Goal: Information Seeking & Learning: Learn about a topic

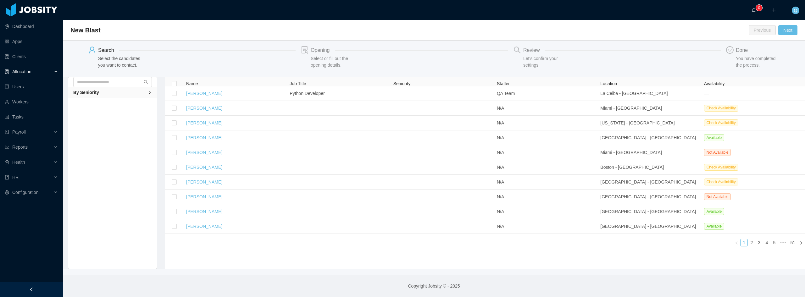
click at [33, 74] on div "Allocation" at bounding box center [31, 71] width 63 height 13
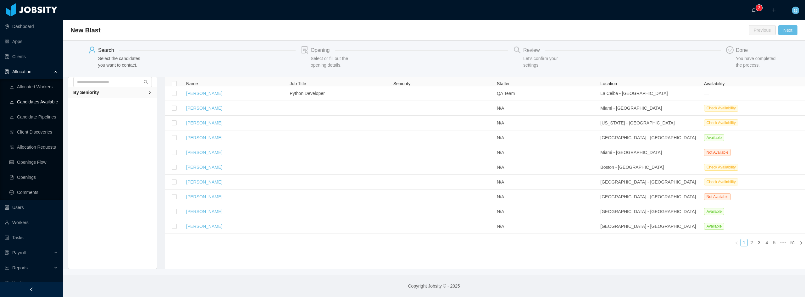
click at [33, 103] on link "Candidates Available" at bounding box center [33, 102] width 48 height 13
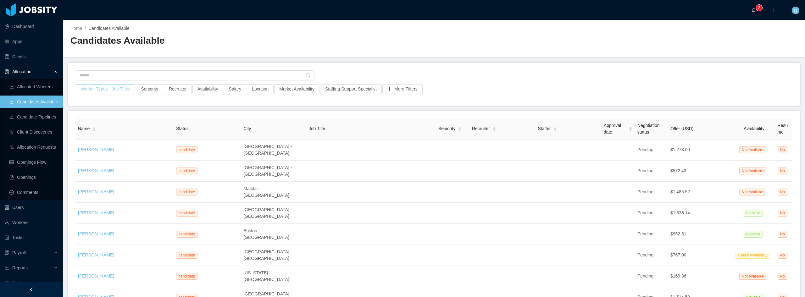
click at [127, 91] on button "Worker Types - Job Titles" at bounding box center [105, 89] width 59 height 10
click at [400, 89] on button "More Filters" at bounding box center [402, 89] width 40 height 10
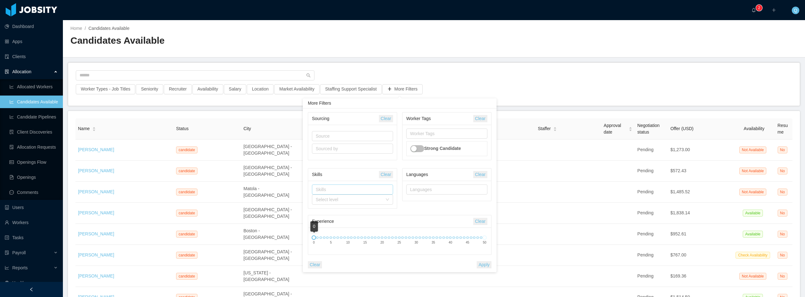
click at [349, 186] on div "Skills" at bounding box center [351, 189] width 75 height 9
type input "***"
click at [336, 201] on li "PHP" at bounding box center [352, 202] width 81 height 10
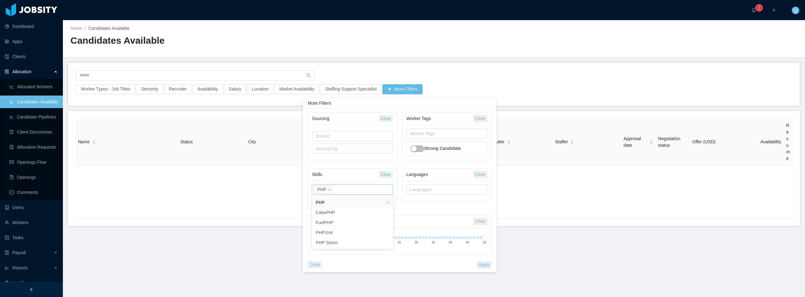
click at [351, 189] on div "Skills PHP" at bounding box center [351, 189] width 75 height 9
click at [357, 179] on div "Skills" at bounding box center [345, 175] width 67 height 12
click at [381, 59] on main "Home / Candidates Available / Candidates Available Worker Types - Job Titles Se…" at bounding box center [434, 158] width 742 height 277
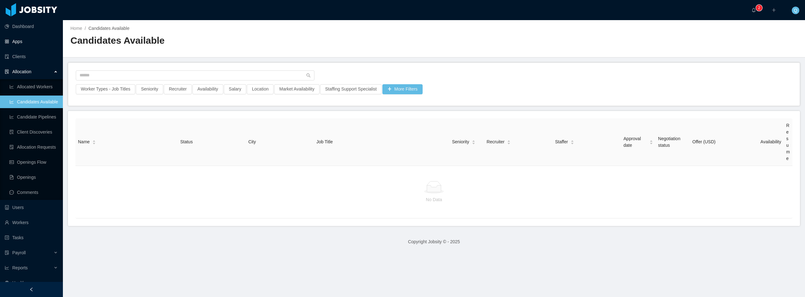
click at [22, 44] on link "Apps" at bounding box center [31, 41] width 53 height 13
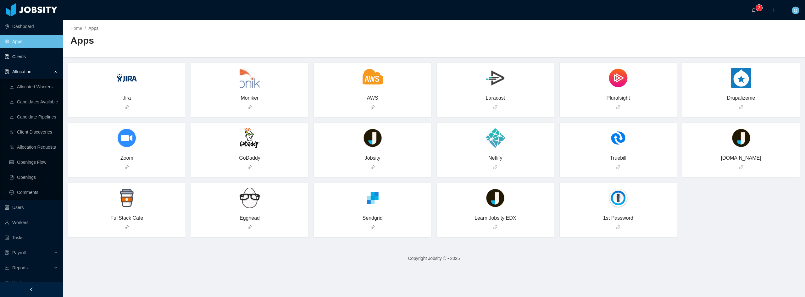
click at [23, 59] on link "Clients" at bounding box center [31, 56] width 53 height 13
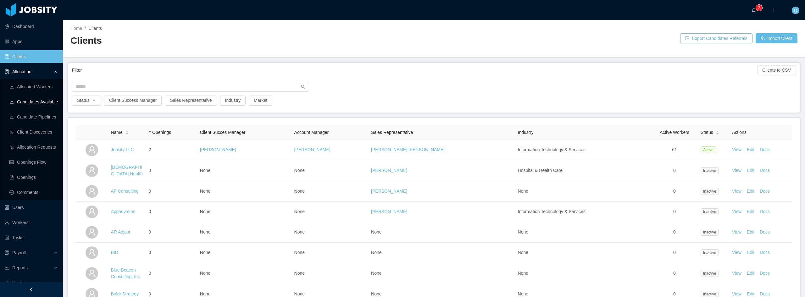
click at [32, 103] on link "Candidates Available" at bounding box center [33, 102] width 48 height 13
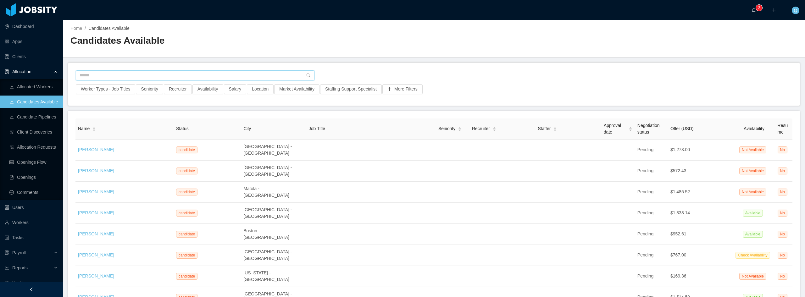
click at [132, 74] on input "text" at bounding box center [195, 75] width 239 height 10
type input "***"
drag, startPoint x: 139, startPoint y: 76, endPoint x: 25, endPoint y: 69, distance: 114.3
click at [25, 69] on section "Dashboard Apps Clients Allocation Allocated Workers Candidates Available Candid…" at bounding box center [402, 148] width 805 height 297
click at [149, 92] on button "Seniority" at bounding box center [149, 89] width 27 height 10
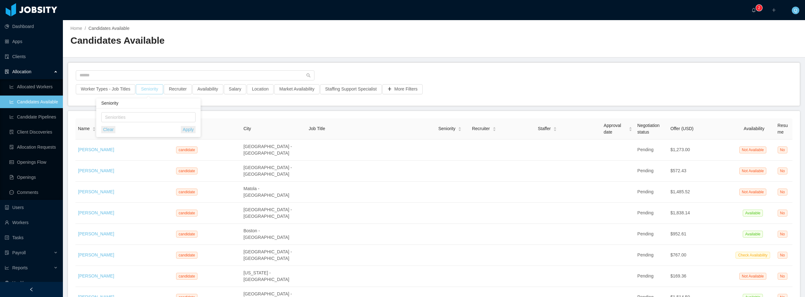
drag, startPoint x: 149, startPoint y: 92, endPoint x: 211, endPoint y: 94, distance: 62.3
click at [149, 92] on button "Seniority" at bounding box center [149, 89] width 27 height 10
click at [404, 90] on button "More Filters" at bounding box center [402, 89] width 40 height 10
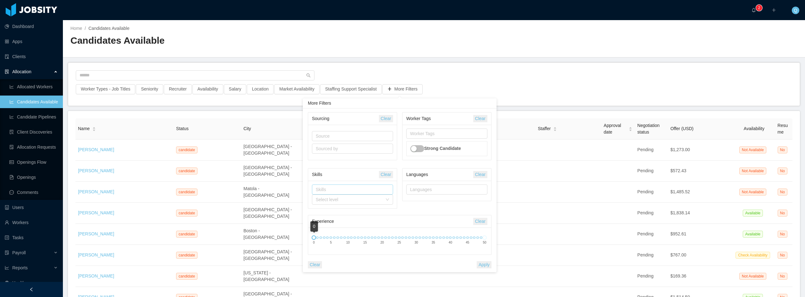
click at [358, 192] on div "Skills" at bounding box center [351, 189] width 71 height 6
type input "*******"
click at [344, 201] on li "Laravel" at bounding box center [352, 202] width 81 height 10
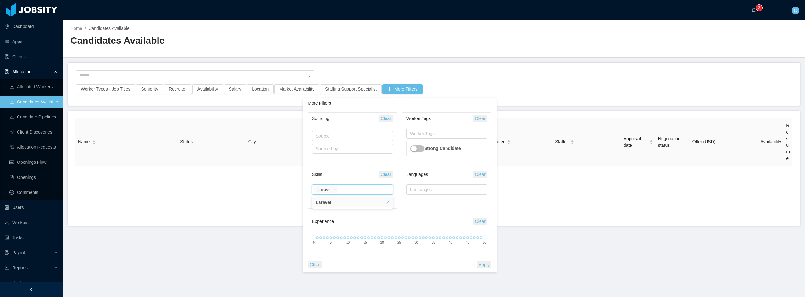
click at [368, 173] on div "Skills" at bounding box center [345, 175] width 67 height 12
click at [382, 199] on div "Select level" at bounding box center [349, 199] width 67 height 6
click at [333, 242] on li "Medium" at bounding box center [352, 243] width 81 height 10
click at [355, 201] on div "Select level Medium" at bounding box center [350, 199] width 69 height 9
click at [327, 253] on li "High" at bounding box center [352, 253] width 81 height 10
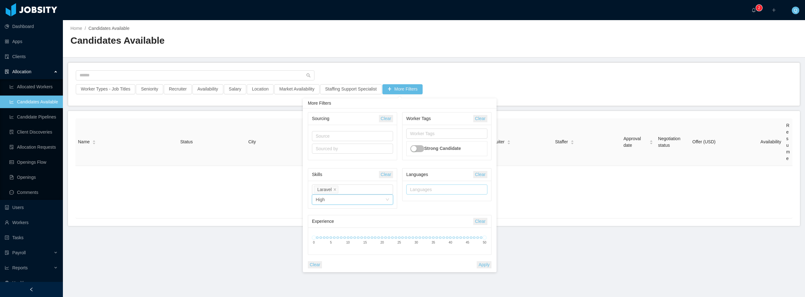
click at [444, 189] on div "Languages" at bounding box center [445, 189] width 71 height 6
click at [444, 190] on div "Languages" at bounding box center [445, 189] width 71 height 6
click at [389, 179] on div "Clear" at bounding box center [386, 174] width 14 height 12
click at [26, 220] on link "Workers" at bounding box center [31, 222] width 53 height 13
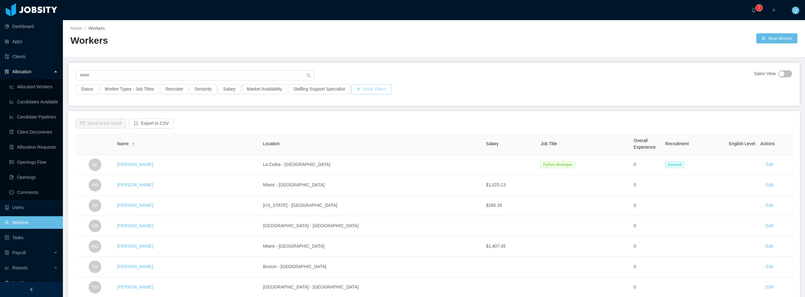
click at [359, 90] on button "More Filters" at bounding box center [371, 89] width 40 height 10
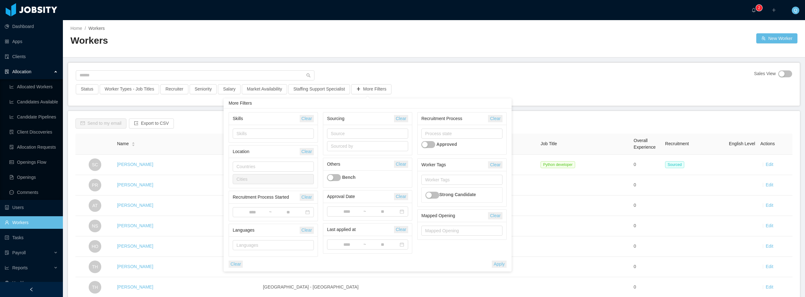
click at [283, 128] on div "Skills" at bounding box center [273, 134] width 89 height 18
click at [282, 133] on div "Skills" at bounding box center [271, 133] width 71 height 6
click at [269, 146] on li "Laravel" at bounding box center [273, 146] width 81 height 10
click at [496, 263] on button "Apply" at bounding box center [499, 264] width 15 height 7
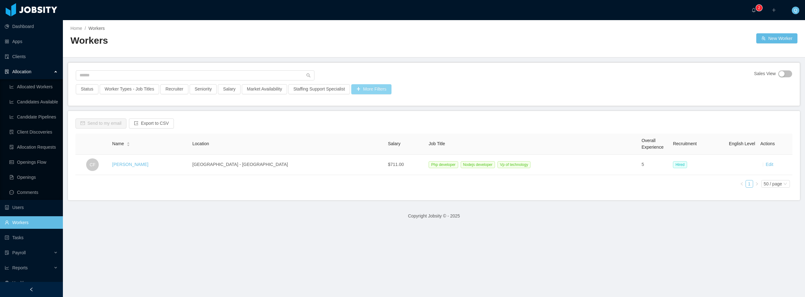
click at [374, 90] on button "More Filters" at bounding box center [371, 89] width 40 height 10
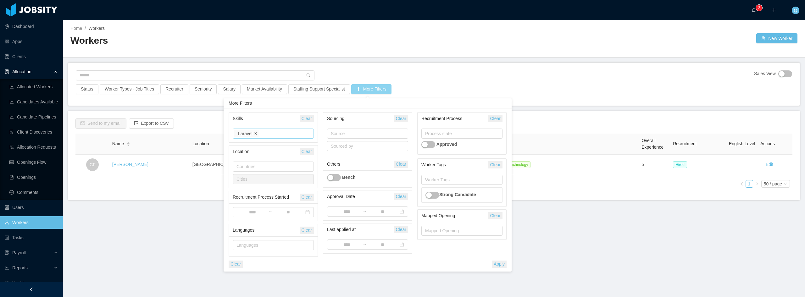
click at [254, 132] on icon "icon: close" at bounding box center [255, 133] width 3 height 3
click at [355, 134] on div "Source" at bounding box center [366, 133] width 71 height 6
click at [295, 133] on div "Skills" at bounding box center [271, 133] width 71 height 6
click at [266, 164] on div "Countries" at bounding box center [271, 166] width 71 height 6
click at [268, 135] on div "Skills" at bounding box center [271, 133] width 71 height 6
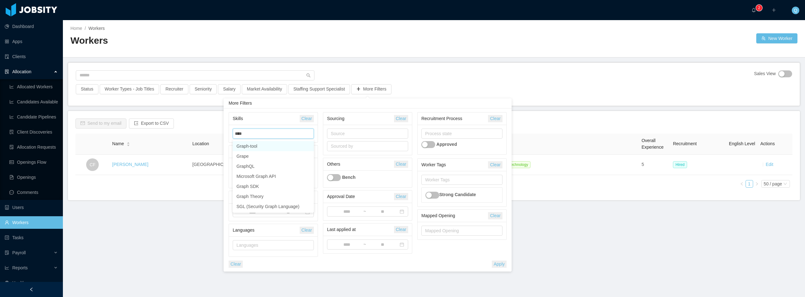
type input "*****"
click at [262, 156] on li "GraphQL" at bounding box center [273, 156] width 81 height 10
click at [285, 114] on div "Skills" at bounding box center [266, 119] width 67 height 12
click at [498, 264] on button "Apply" at bounding box center [499, 264] width 15 height 7
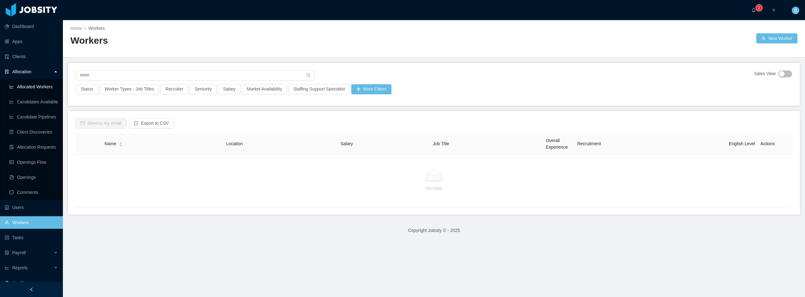
click at [44, 87] on link "Allocated Workers" at bounding box center [33, 86] width 48 height 13
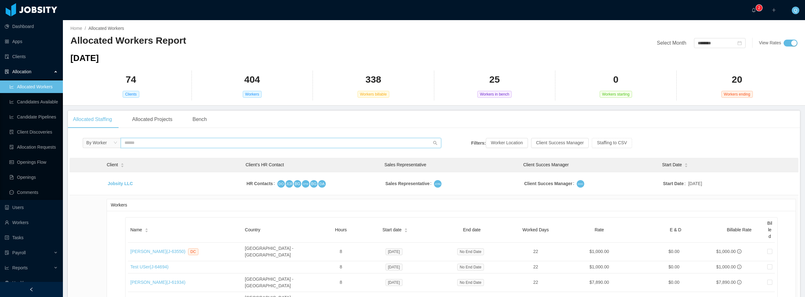
click at [128, 146] on input "text" at bounding box center [281, 143] width 321 height 10
click at [117, 142] on div "By Worker" at bounding box center [102, 143] width 38 height 10
click at [117, 142] on icon "icon: down" at bounding box center [115, 143] width 4 height 4
click at [148, 144] on input "text" at bounding box center [281, 143] width 321 height 10
click at [210, 118] on div "Bench" at bounding box center [199, 120] width 24 height 18
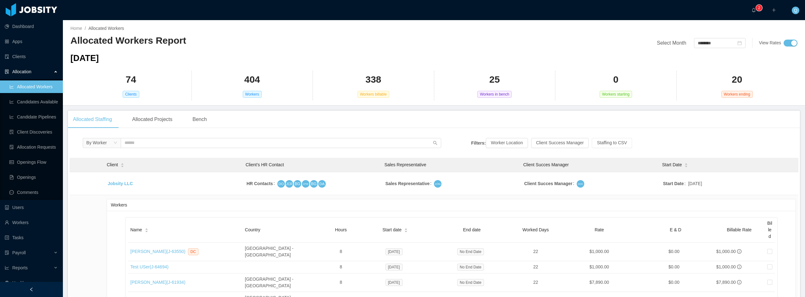
click at [204, 119] on div "Bench" at bounding box center [199, 120] width 24 height 18
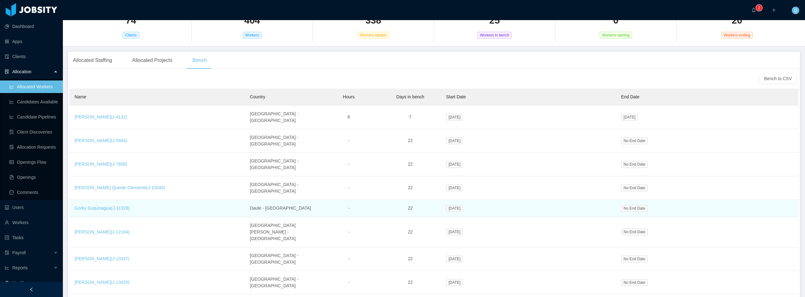
scroll to position [31, 0]
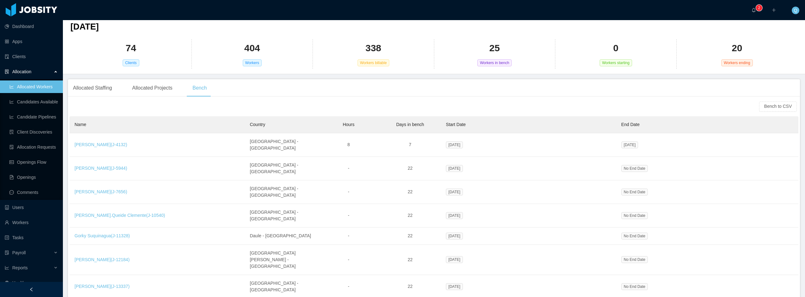
click at [33, 70] on div "Allocation" at bounding box center [31, 71] width 63 height 13
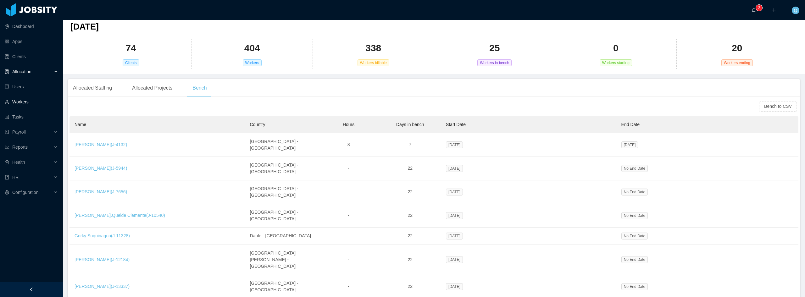
click at [28, 102] on link "Workers" at bounding box center [31, 102] width 53 height 13
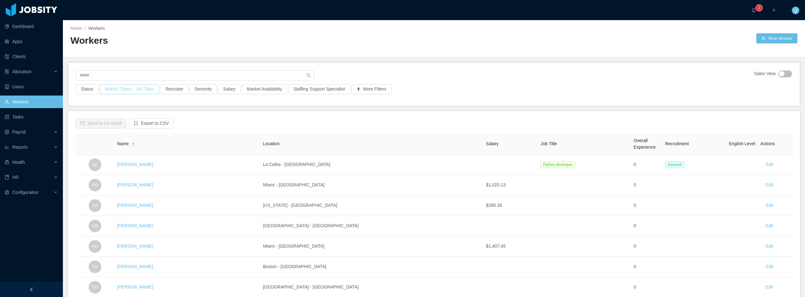
click at [137, 91] on button "Worker Types - Job Titles" at bounding box center [129, 89] width 59 height 10
click at [129, 140] on div "Job Titles" at bounding box center [127, 142] width 84 height 6
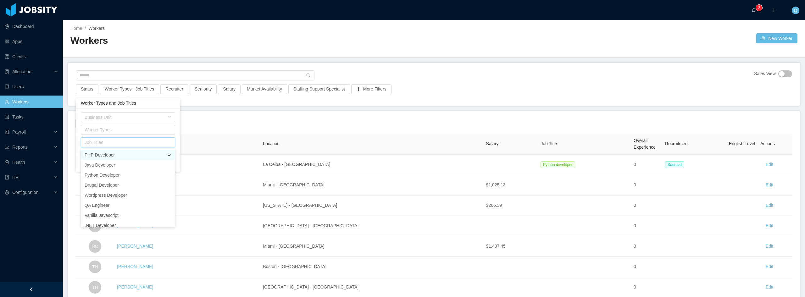
click at [122, 157] on li "PHP Developer" at bounding box center [128, 155] width 94 height 10
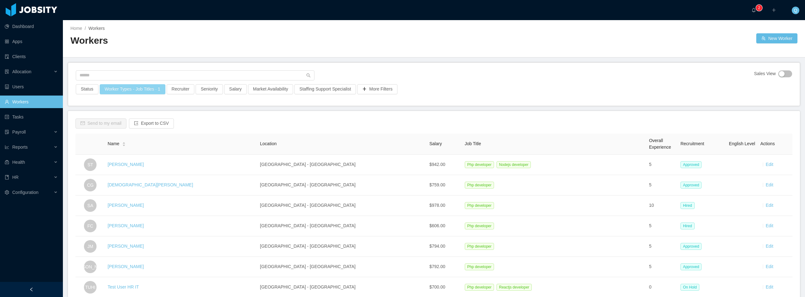
click at [124, 89] on button "Worker Types - Job Titles · 1" at bounding box center [133, 89] width 66 height 10
click at [162, 143] on div "Job Titles PHP Developer" at bounding box center [129, 142] width 89 height 9
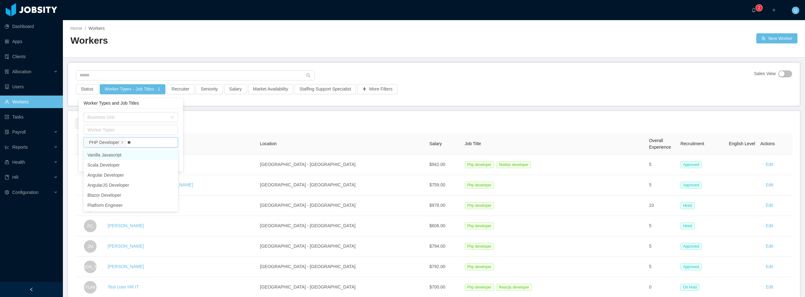
type input "*"
type input "***"
click at [179, 133] on div "Business Unit Worker Types Job Titles PHP Developer GraphQL Developer Include a…" at bounding box center [131, 144] width 104 height 72
click at [167, 170] on button "Apply" at bounding box center [170, 172] width 15 height 7
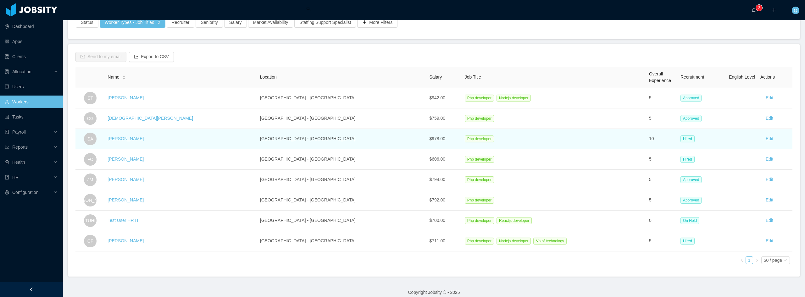
scroll to position [78, 0]
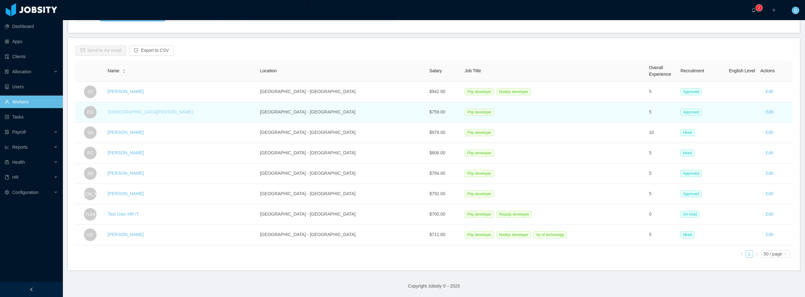
click at [143, 109] on link "Christian Gonzalez" at bounding box center [149, 111] width 85 height 5
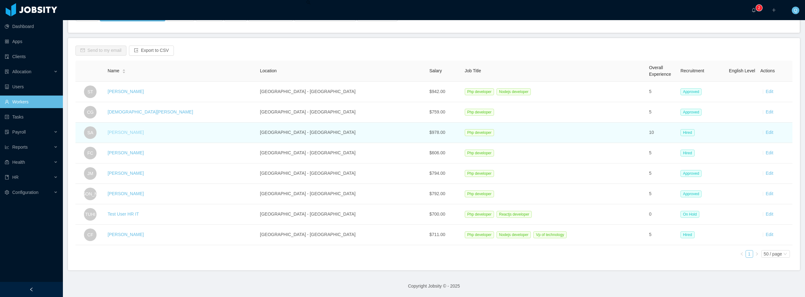
click at [140, 130] on link "Sebastian Aleman" at bounding box center [125, 132] width 36 height 5
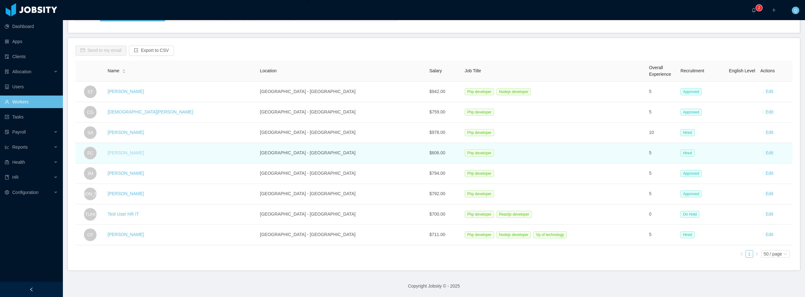
click at [139, 150] on link "Francisco Cornejo" at bounding box center [125, 152] width 36 height 5
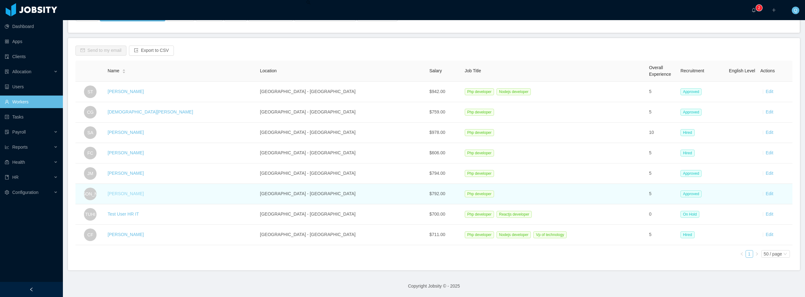
click at [135, 191] on link "Juan Almeida" at bounding box center [125, 193] width 36 height 5
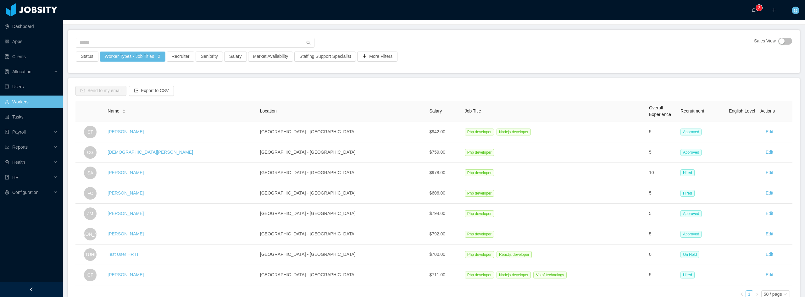
scroll to position [0, 0]
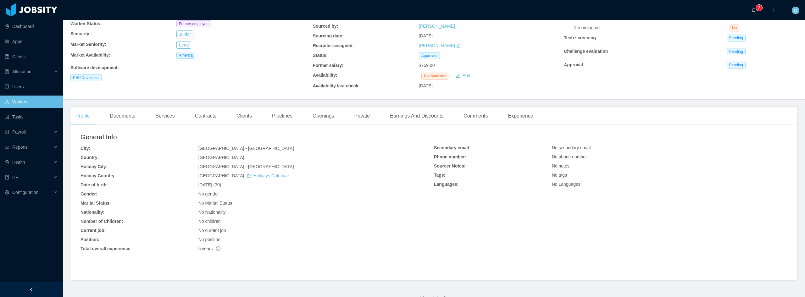
scroll to position [78, 0]
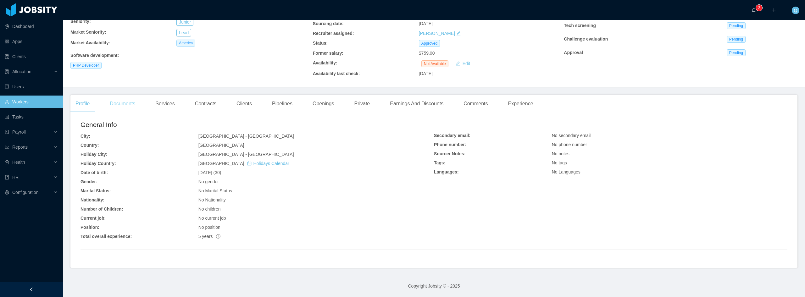
click at [127, 104] on div "Documents" at bounding box center [123, 104] width 36 height 18
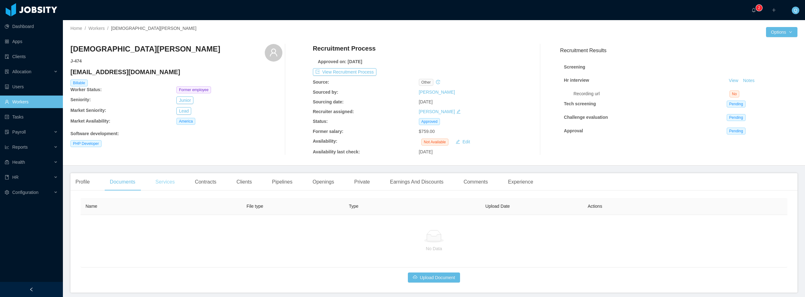
click at [170, 188] on div "Services" at bounding box center [164, 182] width 29 height 18
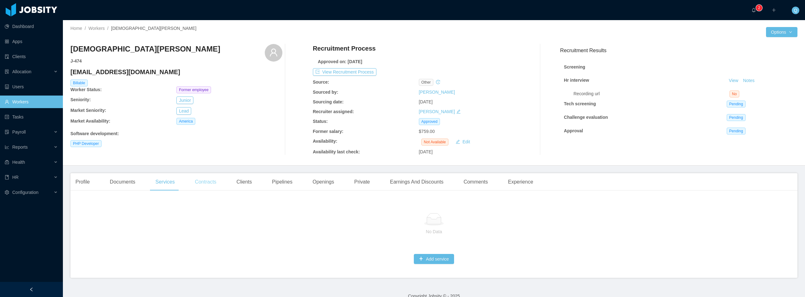
click at [213, 186] on div "Contracts" at bounding box center [205, 182] width 31 height 18
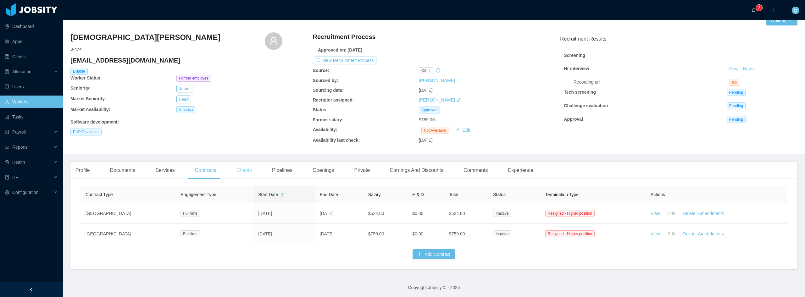
scroll to position [18, 0]
click at [247, 167] on div "Clients" at bounding box center [243, 169] width 25 height 18
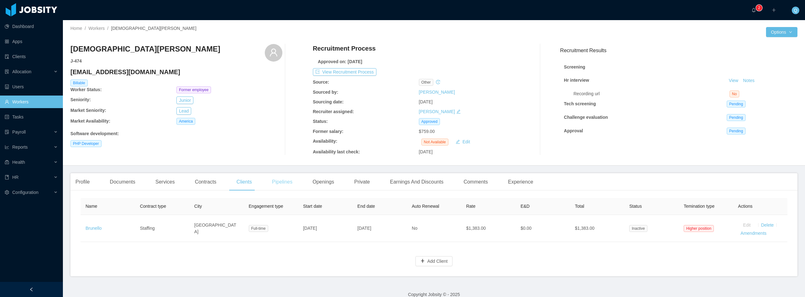
click at [288, 184] on div "Pipelines" at bounding box center [282, 182] width 30 height 18
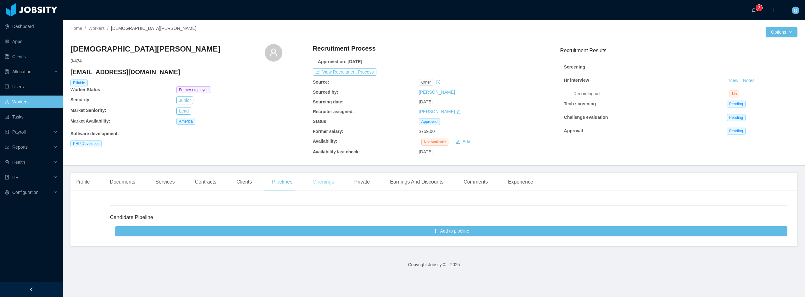
click at [327, 185] on div "Openings" at bounding box center [323, 182] width 32 height 18
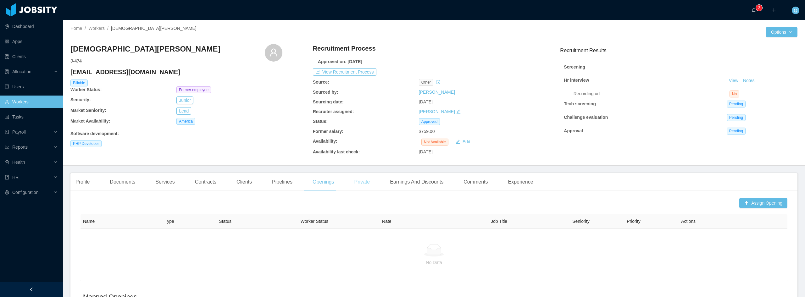
drag, startPoint x: 365, startPoint y: 185, endPoint x: 369, endPoint y: 185, distance: 4.1
click at [365, 184] on div "Private" at bounding box center [362, 182] width 26 height 18
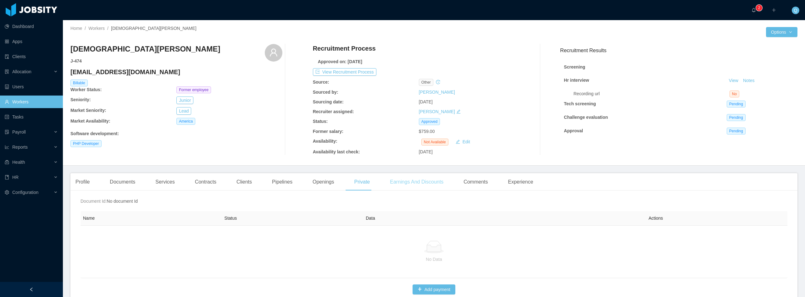
click at [411, 184] on div "Earnings And Discounts" at bounding box center [416, 182] width 63 height 18
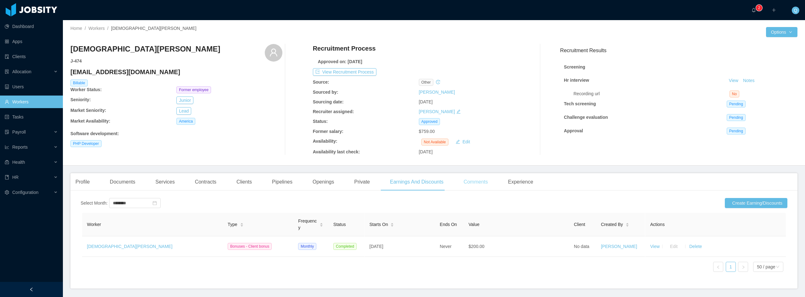
click at [467, 185] on div "Comments" at bounding box center [475, 182] width 34 height 18
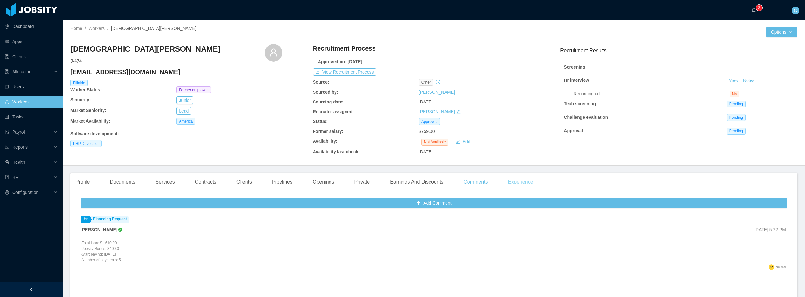
click at [520, 183] on div "Experience" at bounding box center [520, 182] width 35 height 18
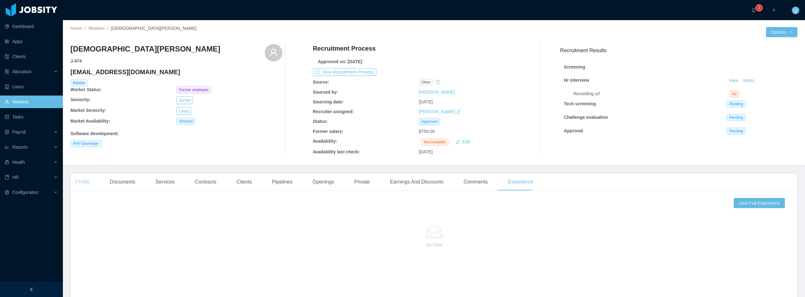
click at [83, 184] on div "Profile" at bounding box center [82, 182] width 24 height 18
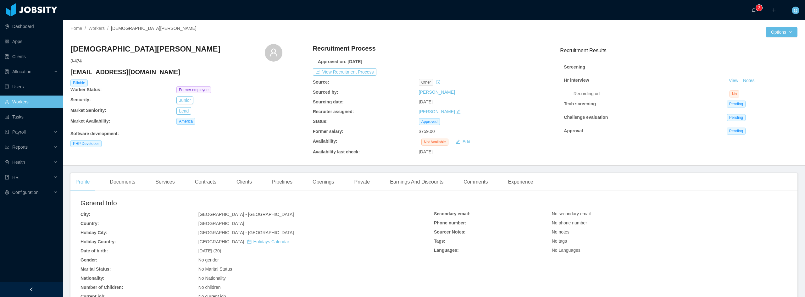
click at [436, 83] on icon "icon: history" at bounding box center [438, 82] width 4 height 4
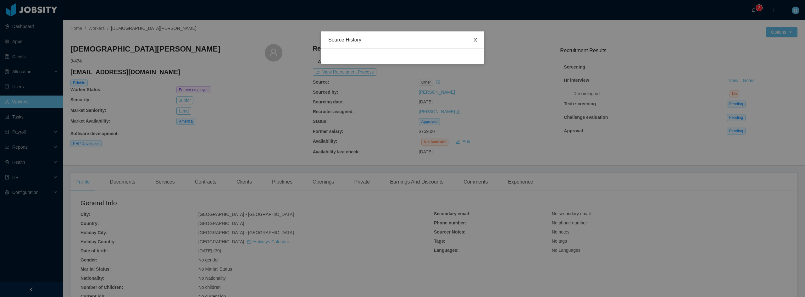
click at [475, 40] on icon "icon: close" at bounding box center [474, 40] width 3 height 4
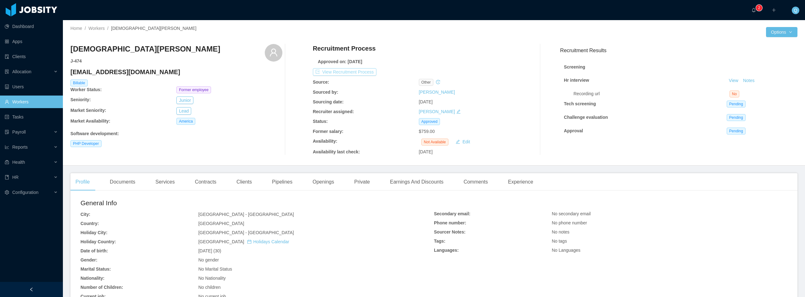
click at [336, 73] on button "View Recruitment Process" at bounding box center [344, 72] width 63 height 8
drag, startPoint x: 133, startPoint y: 75, endPoint x: 71, endPoint y: 69, distance: 62.2
click at [71, 69] on h4 "chrisangoro@gmail.com" at bounding box center [176, 72] width 212 height 9
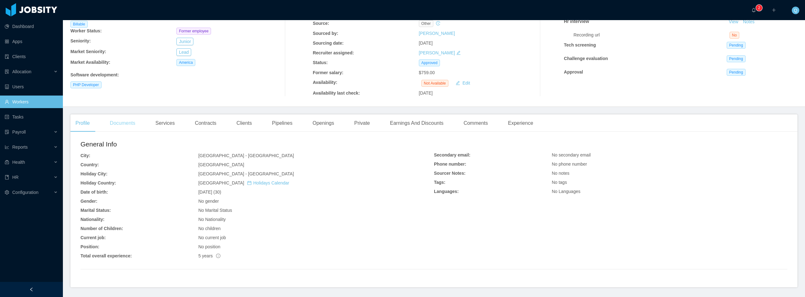
scroll to position [78, 0]
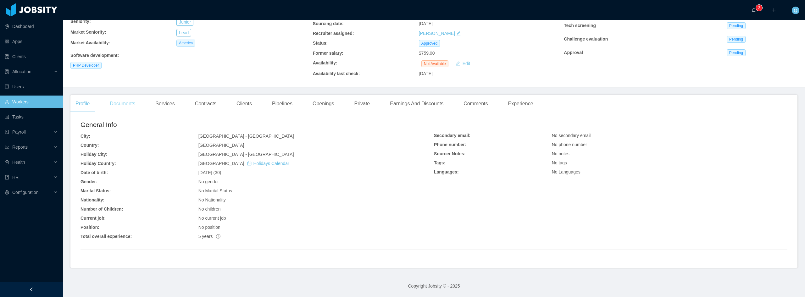
click at [134, 101] on div "Documents" at bounding box center [123, 104] width 36 height 18
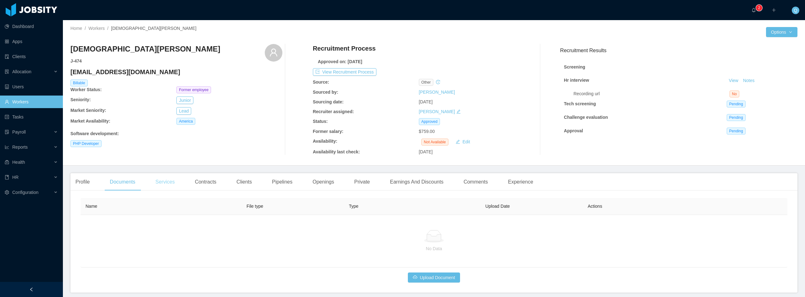
click at [159, 183] on div "Services" at bounding box center [164, 182] width 29 height 18
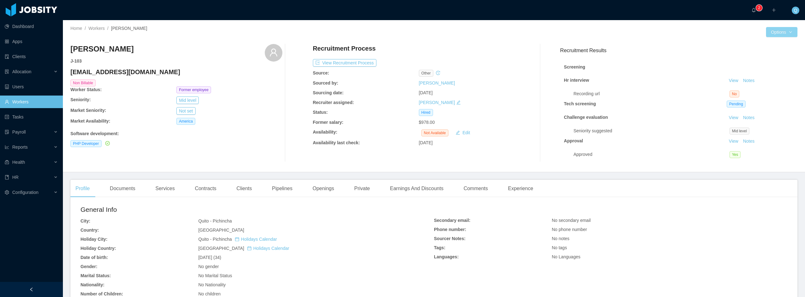
click at [784, 34] on button "Options" at bounding box center [781, 32] width 31 height 10
click at [774, 85] on button "Edit Worker" at bounding box center [764, 86] width 40 height 10
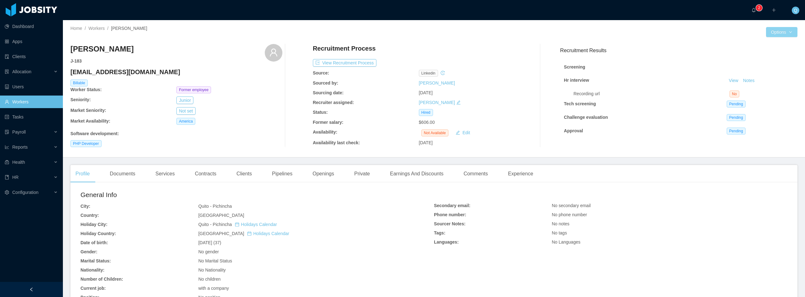
click at [789, 30] on button "Options" at bounding box center [781, 32] width 31 height 10
click at [771, 88] on button "Edit Worker" at bounding box center [764, 86] width 40 height 10
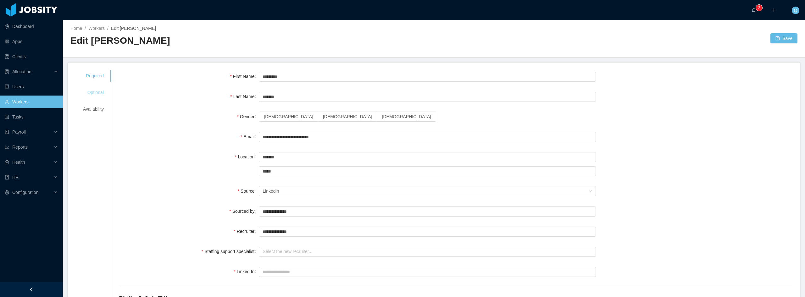
click at [87, 94] on div "Optional" at bounding box center [93, 93] width 36 height 12
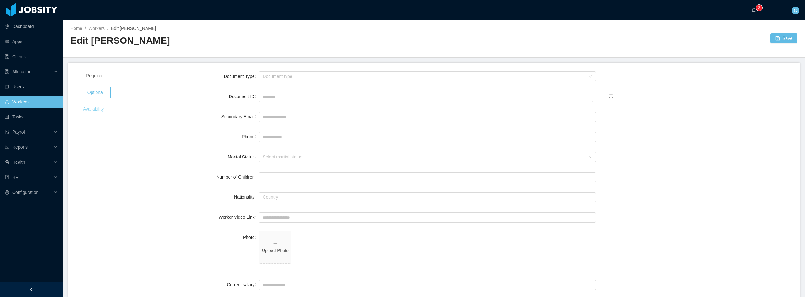
click at [100, 110] on div "Availability" at bounding box center [93, 109] width 36 height 12
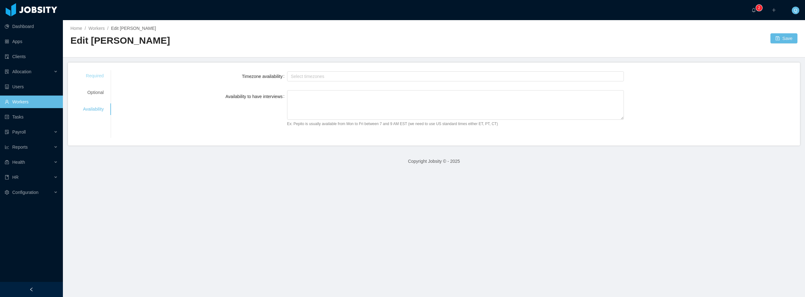
click at [102, 77] on div "Required" at bounding box center [93, 76] width 36 height 12
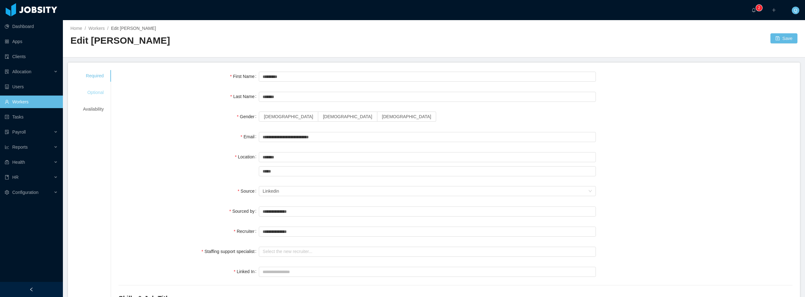
click at [90, 92] on div "Optional" at bounding box center [93, 93] width 36 height 12
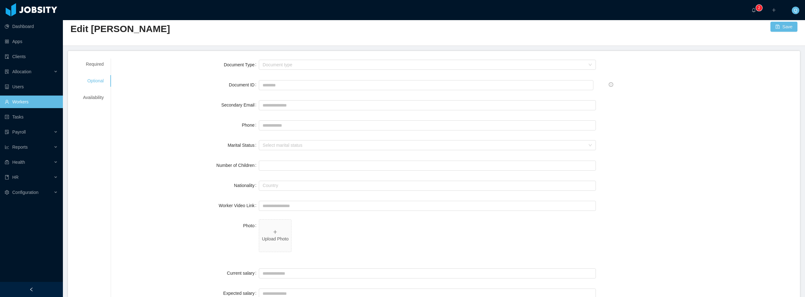
scroll to position [31, 0]
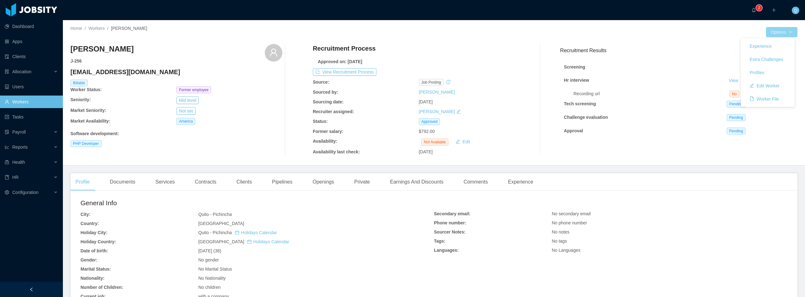
click at [777, 28] on button "Options" at bounding box center [781, 32] width 31 height 10
click at [763, 97] on button "Worker File" at bounding box center [763, 99] width 39 height 10
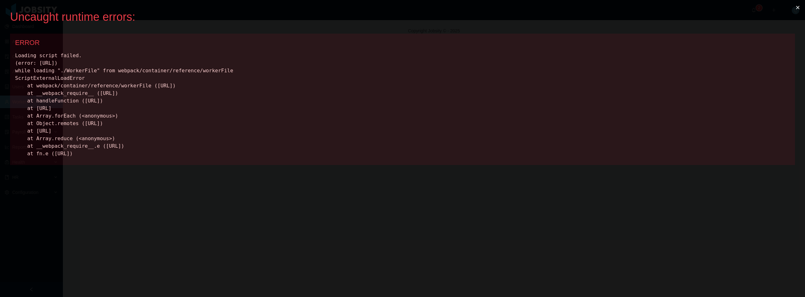
drag, startPoint x: 527, startPoint y: 102, endPoint x: 520, endPoint y: 102, distance: 7.0
click at [799, 9] on button "×" at bounding box center [797, 7] width 14 height 15
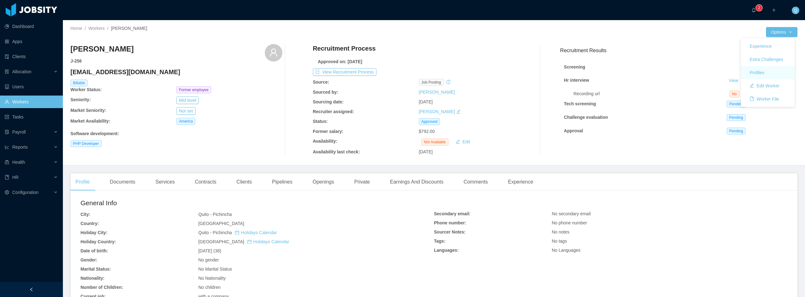
click at [773, 73] on link "Profiles" at bounding box center [767, 72] width 54 height 13
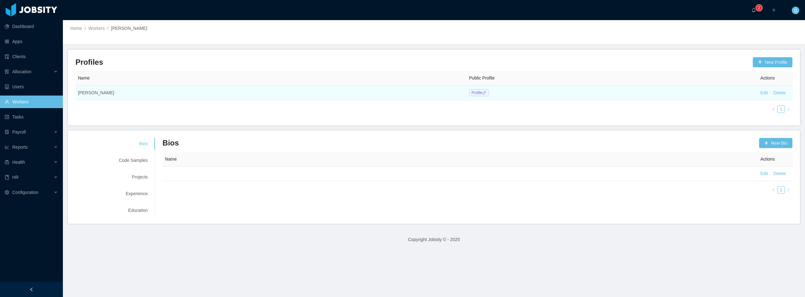
click at [469, 94] on span "Profile" at bounding box center [478, 92] width 19 height 7
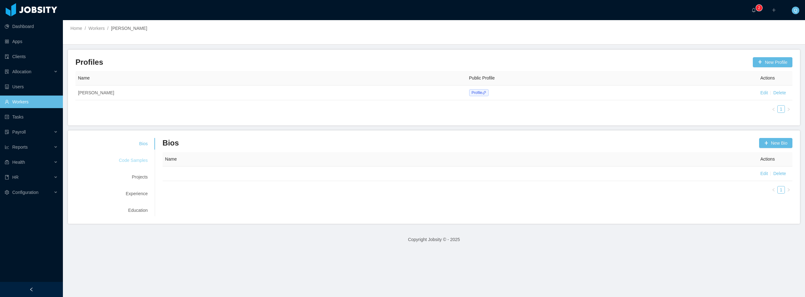
click at [140, 163] on div "Code Samples" at bounding box center [133, 161] width 44 height 12
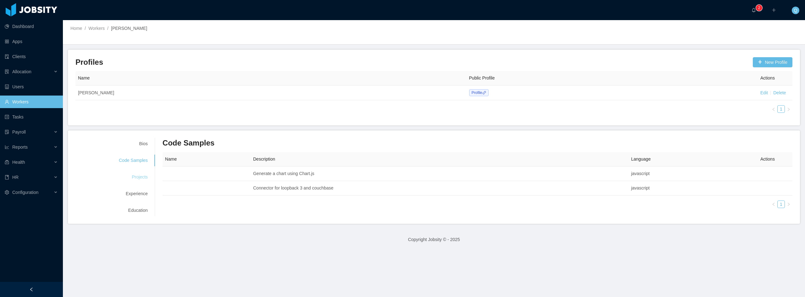
click at [138, 179] on div "Projects" at bounding box center [133, 177] width 44 height 12
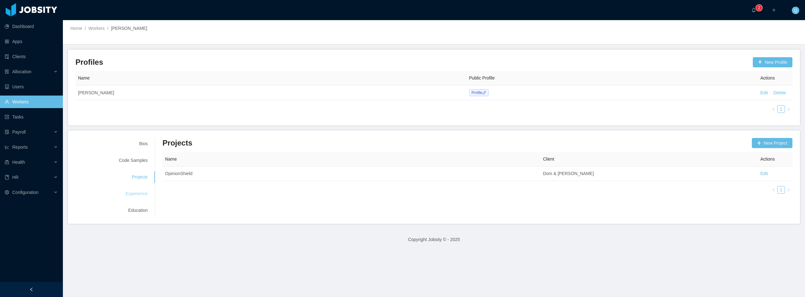
click at [134, 198] on div "Experience" at bounding box center [133, 194] width 44 height 12
click at [135, 212] on div "Education" at bounding box center [133, 211] width 44 height 12
click at [101, 29] on link "Workers" at bounding box center [96, 28] width 16 height 5
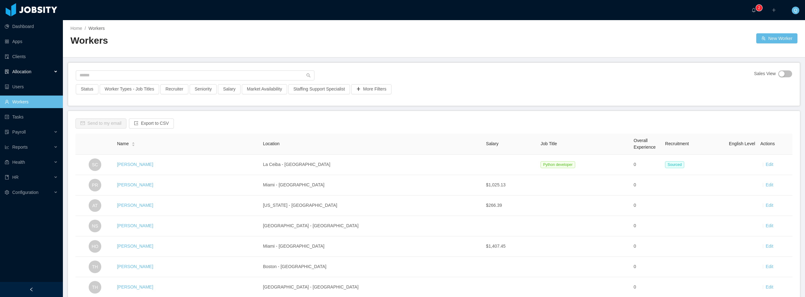
click at [36, 69] on div "Allocation" at bounding box center [31, 71] width 63 height 13
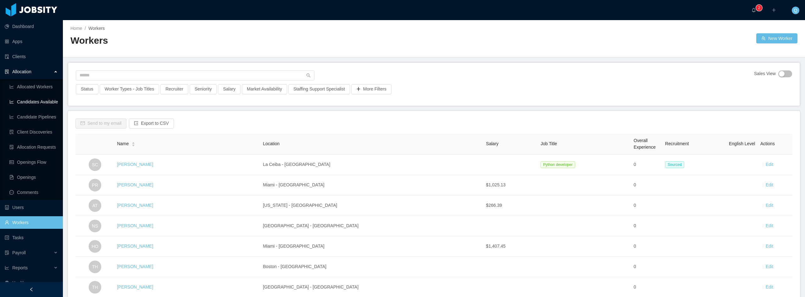
click at [40, 102] on link "Candidates Available" at bounding box center [33, 102] width 48 height 13
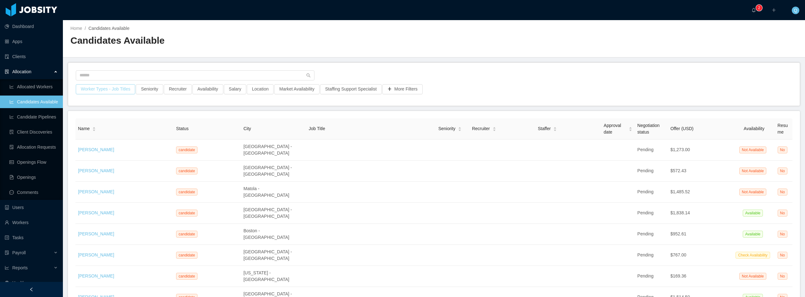
click at [116, 87] on button "Worker Types - Job Titles" at bounding box center [105, 89] width 59 height 10
click at [120, 139] on div "Job Titles" at bounding box center [104, 142] width 84 height 6
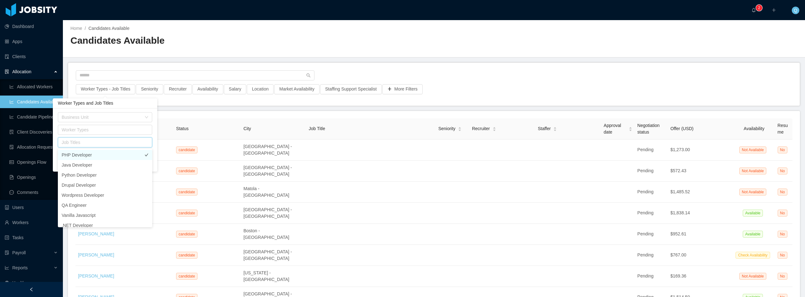
click at [114, 155] on li "PHP Developer" at bounding box center [105, 155] width 94 height 10
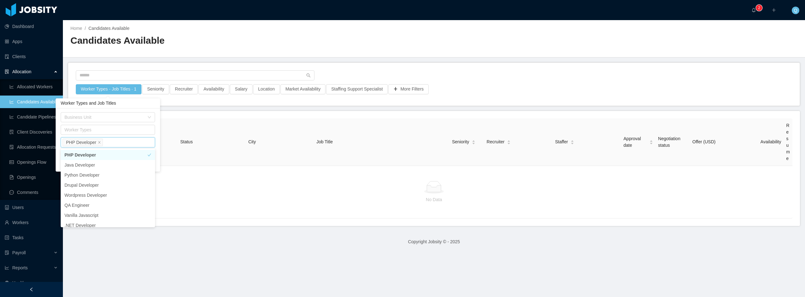
click at [450, 80] on div at bounding box center [434, 77] width 716 height 14
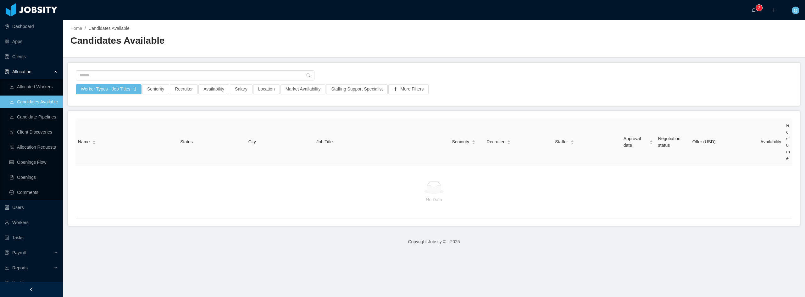
click at [188, 184] on div at bounding box center [433, 187] width 707 height 13
click at [129, 85] on button "Worker Types - Job Titles · 1" at bounding box center [109, 89] width 66 height 10
click at [99, 143] on icon "icon: close" at bounding box center [99, 142] width 3 height 3
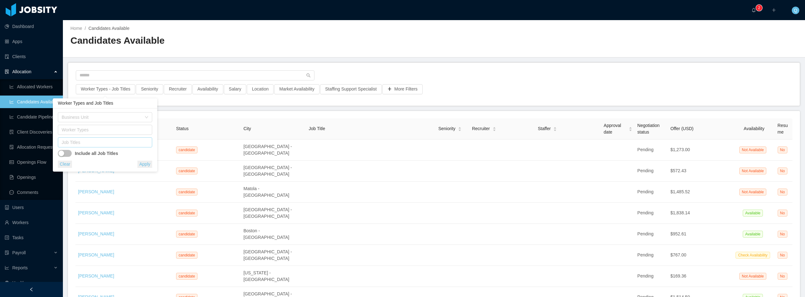
click at [300, 62] on main "Home / Candidates Available / Candidates Available Worker Types - Job Titles Se…" at bounding box center [434, 158] width 742 height 277
click at [403, 89] on button "More Filters" at bounding box center [402, 89] width 40 height 10
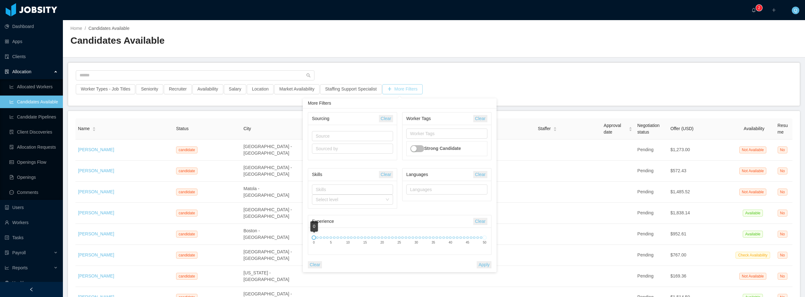
click at [403, 89] on button "More Filters" at bounding box center [402, 89] width 40 height 10
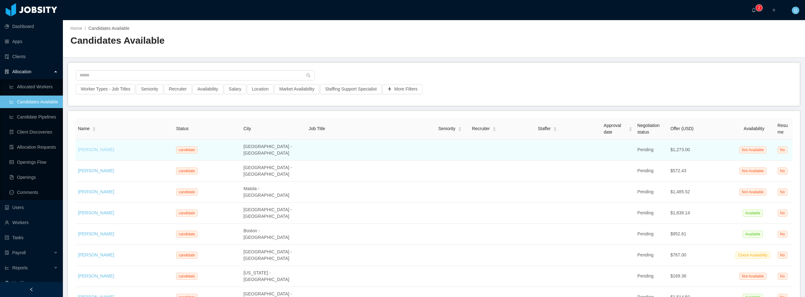
click at [105, 148] on link "Clementine Keebler" at bounding box center [96, 149] width 36 height 5
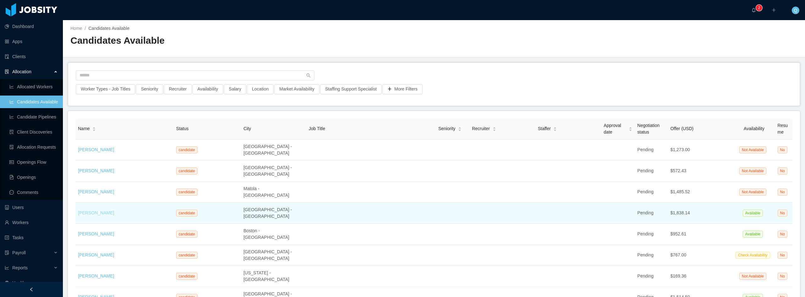
click at [99, 210] on link "Melvin Marvin" at bounding box center [96, 212] width 36 height 5
